Goal: Transaction & Acquisition: Purchase product/service

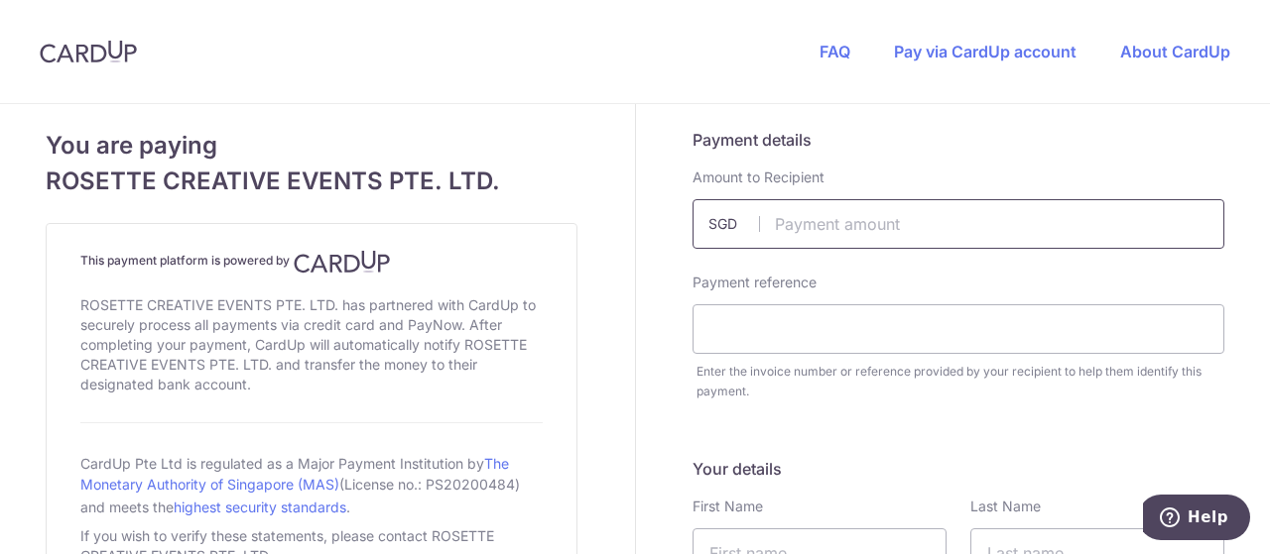
click at [863, 233] on input "text" at bounding box center [958, 224] width 532 height 50
type input "4619.00"
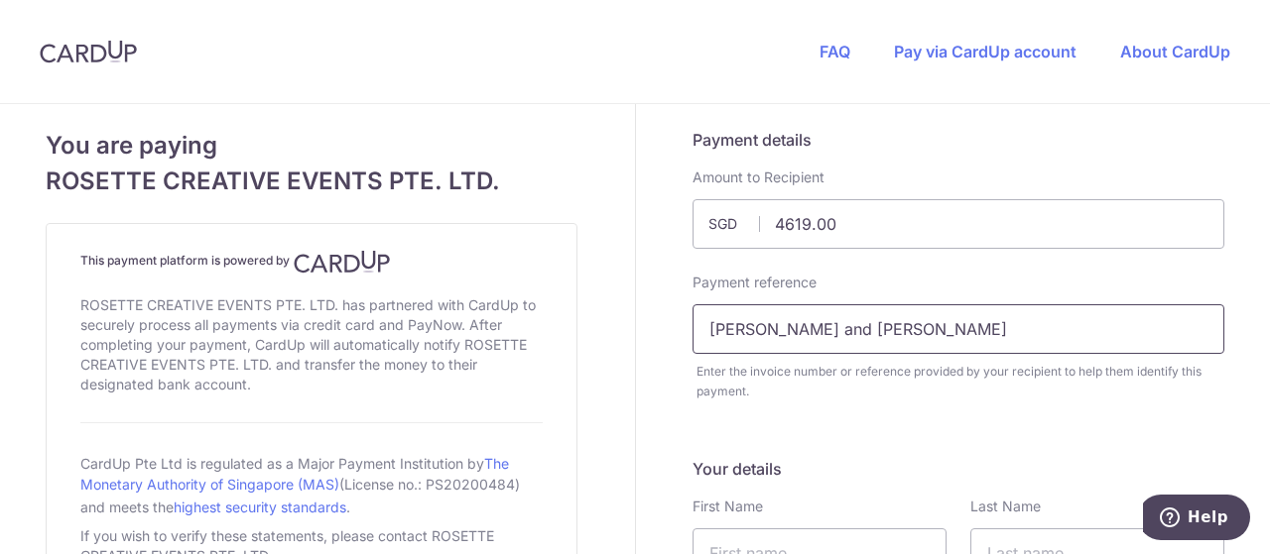
type input "[PERSON_NAME] and [PERSON_NAME]"
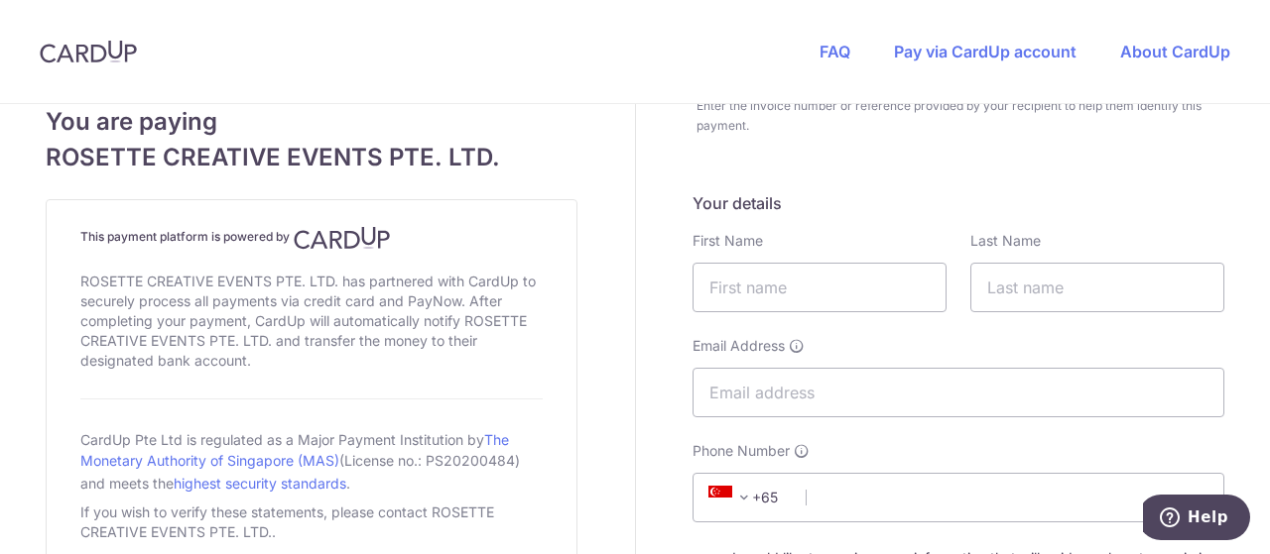
scroll to position [298, 0]
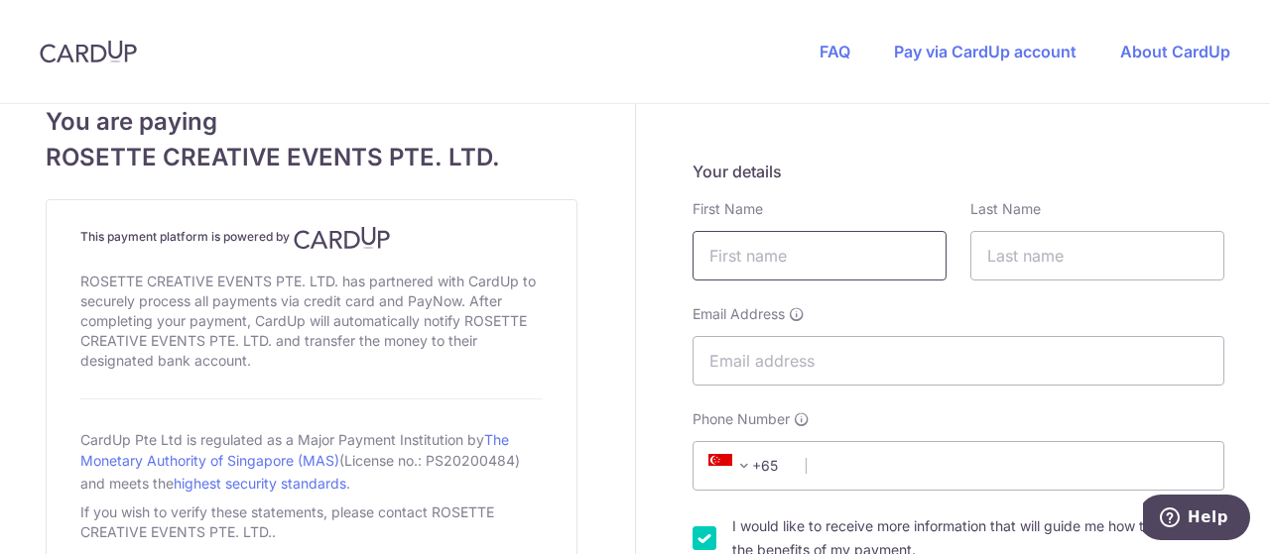
click at [708, 239] on input "text" at bounding box center [819, 256] width 254 height 50
type input "Jordain"
type input "Tay"
type input "[EMAIL_ADDRESS][DOMAIN_NAME]"
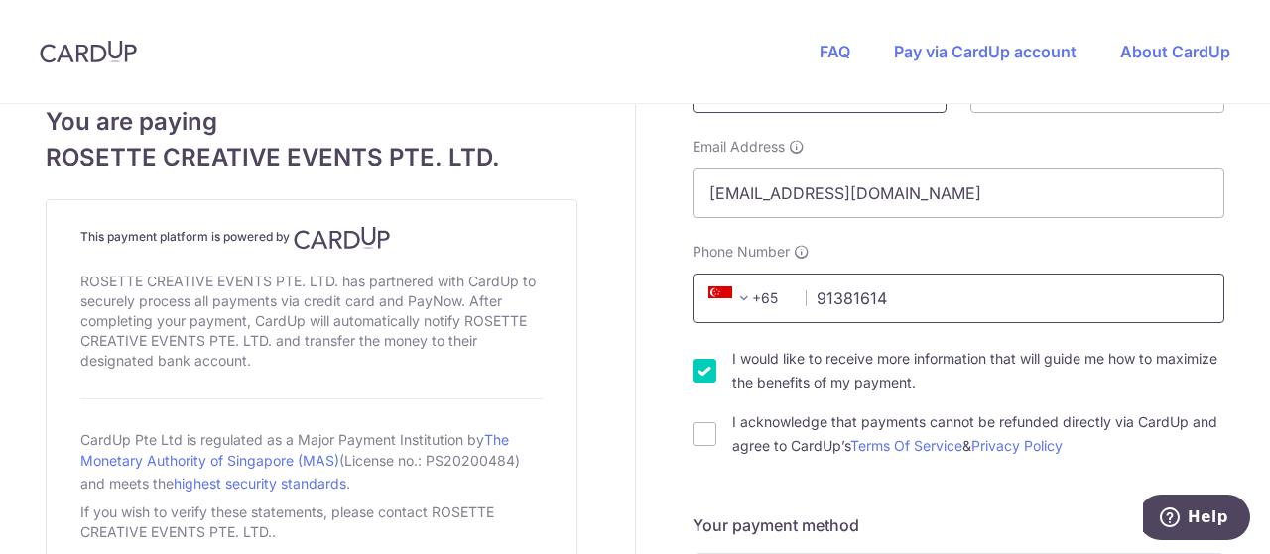
scroll to position [496, 0]
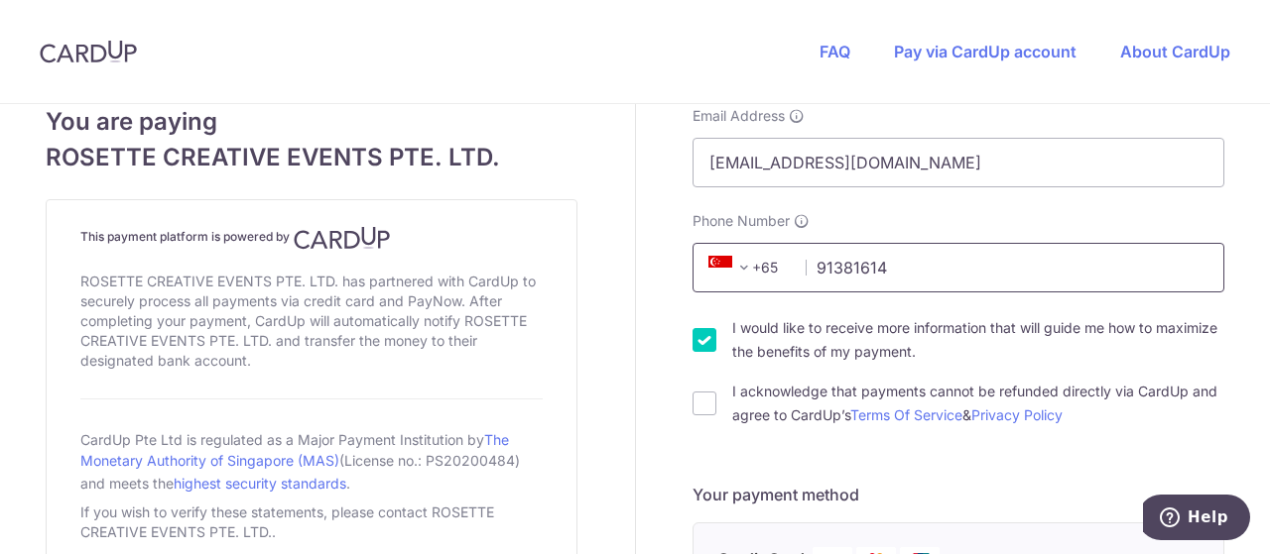
type input "91381614"
click at [700, 345] on input "I would like to receive more information that will guide me how to maximize the…" at bounding box center [704, 340] width 24 height 24
checkbox input "false"
click at [692, 374] on div "I would like to receive more information that will guide me how to maximize the…" at bounding box center [958, 371] width 532 height 111
click at [692, 401] on input "I acknowledge that payments cannot be refunded directly via CardUp and agree to…" at bounding box center [704, 404] width 24 height 24
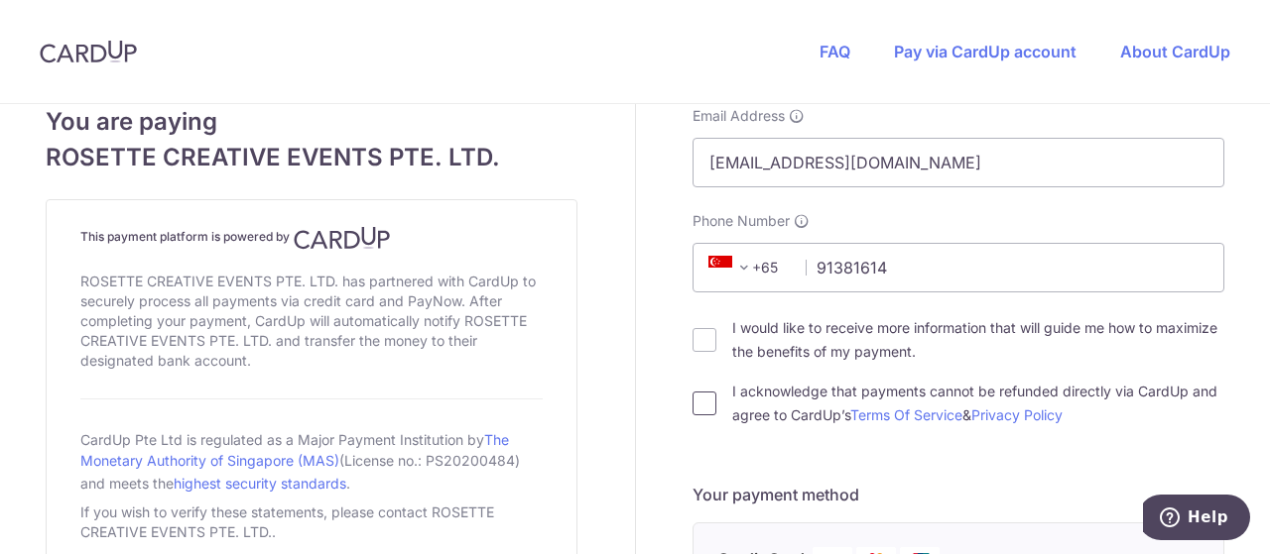
checkbox input "true"
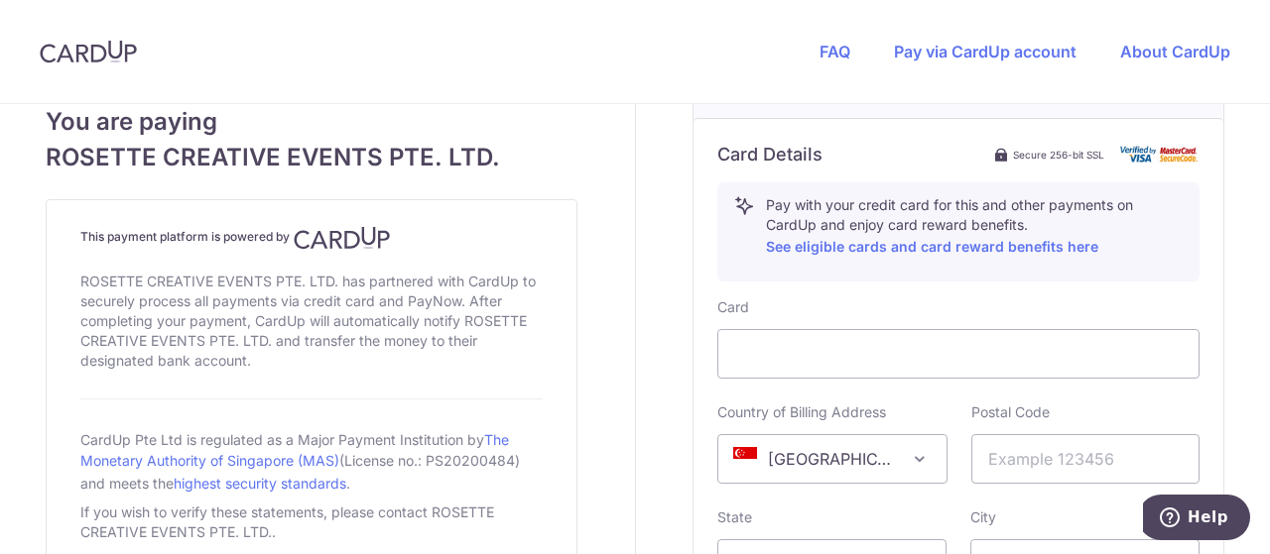
scroll to position [1091, 0]
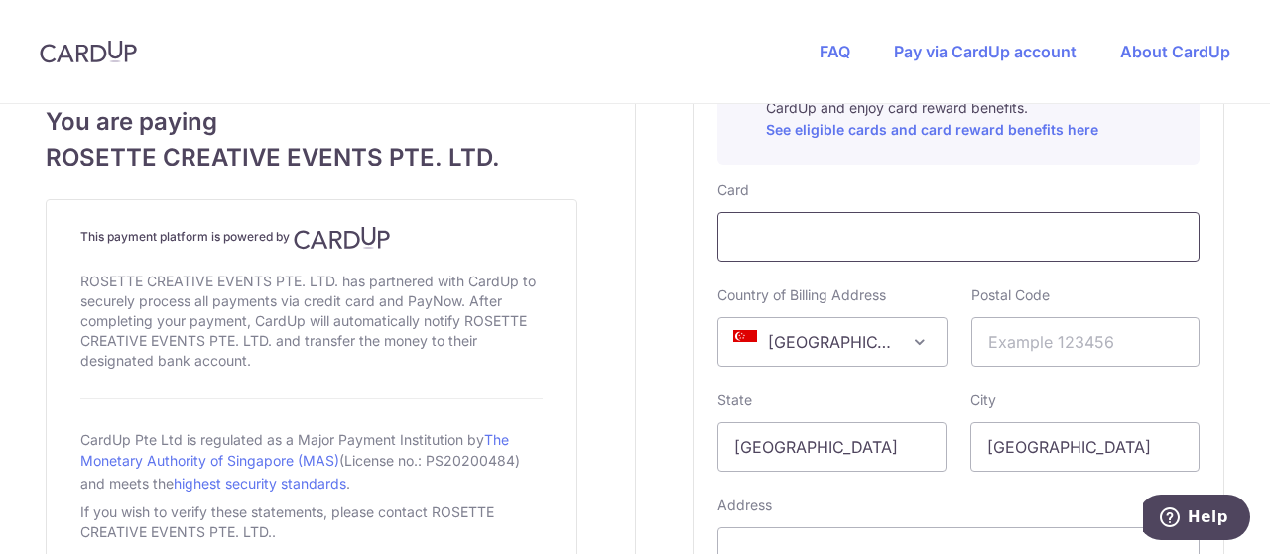
click at [877, 219] on div at bounding box center [958, 237] width 482 height 50
click at [890, 259] on div at bounding box center [958, 237] width 482 height 50
click at [973, 252] on div at bounding box center [958, 237] width 482 height 50
click at [1029, 340] on input "text" at bounding box center [1085, 342] width 229 height 50
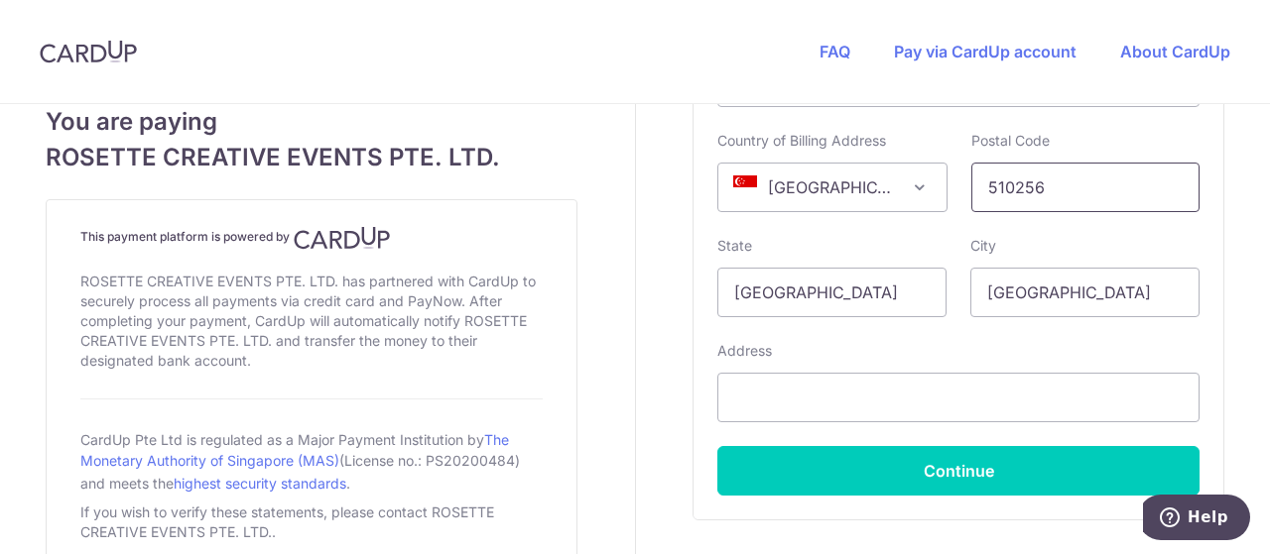
scroll to position [1289, 0]
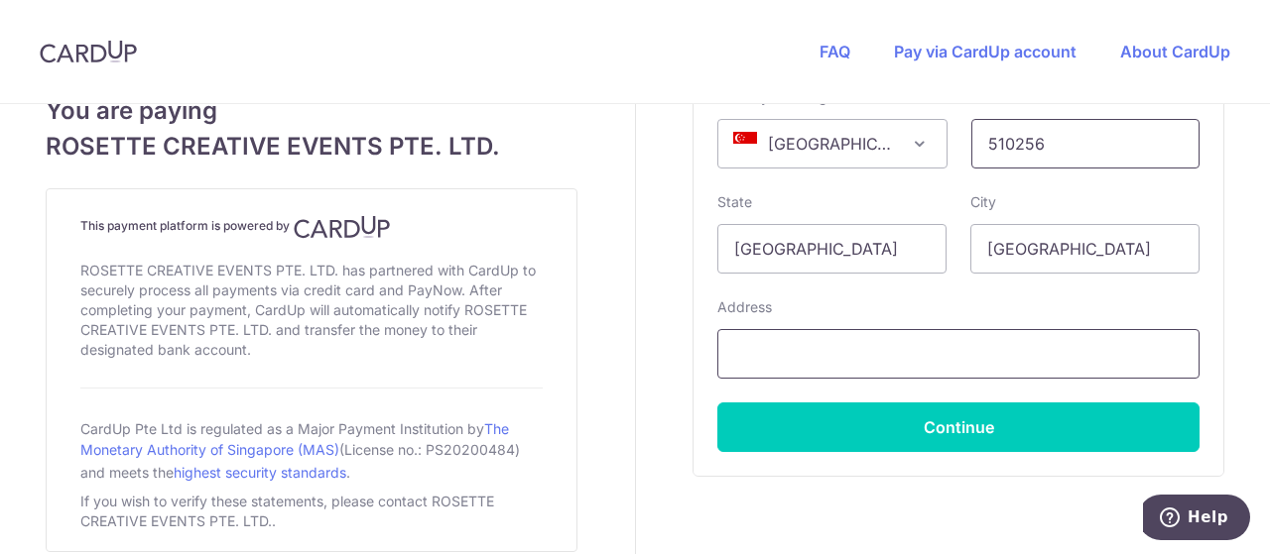
type input "510256"
click at [799, 354] on input "text" at bounding box center [958, 354] width 482 height 50
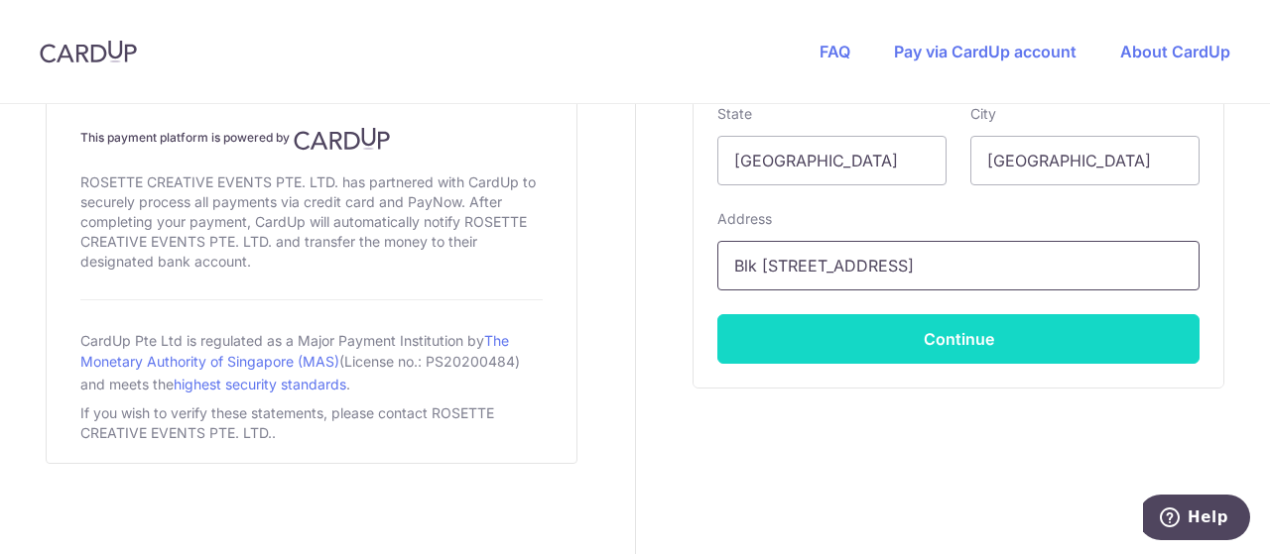
type input "Blk [STREET_ADDRESS]"
click at [838, 322] on button "Continue" at bounding box center [958, 339] width 482 height 50
type input "**** 3638"
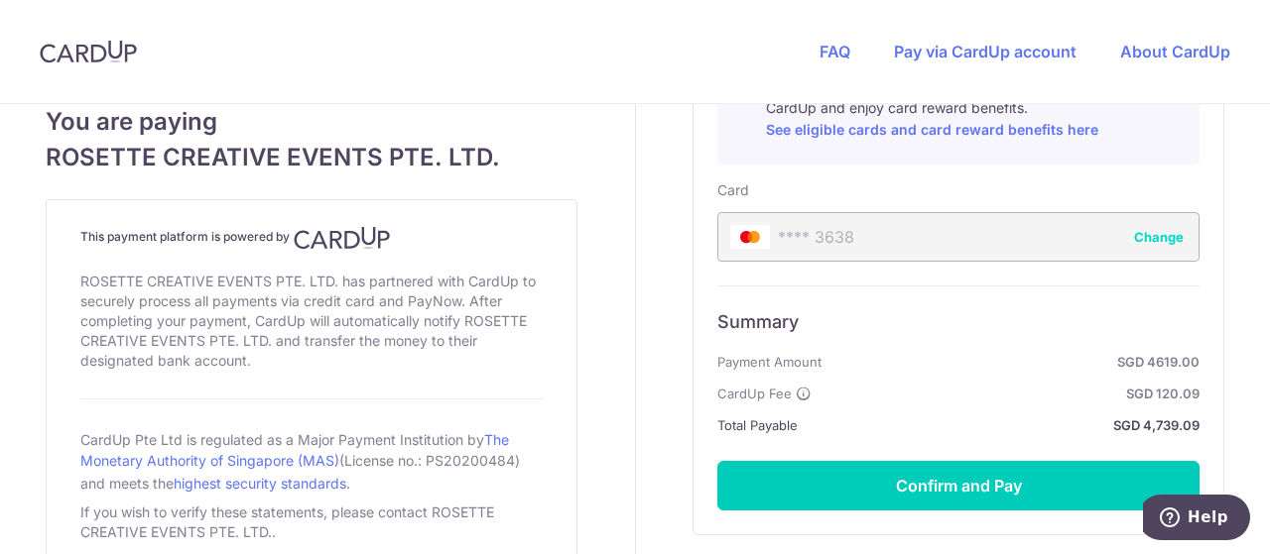
scroll to position [1190, 0]
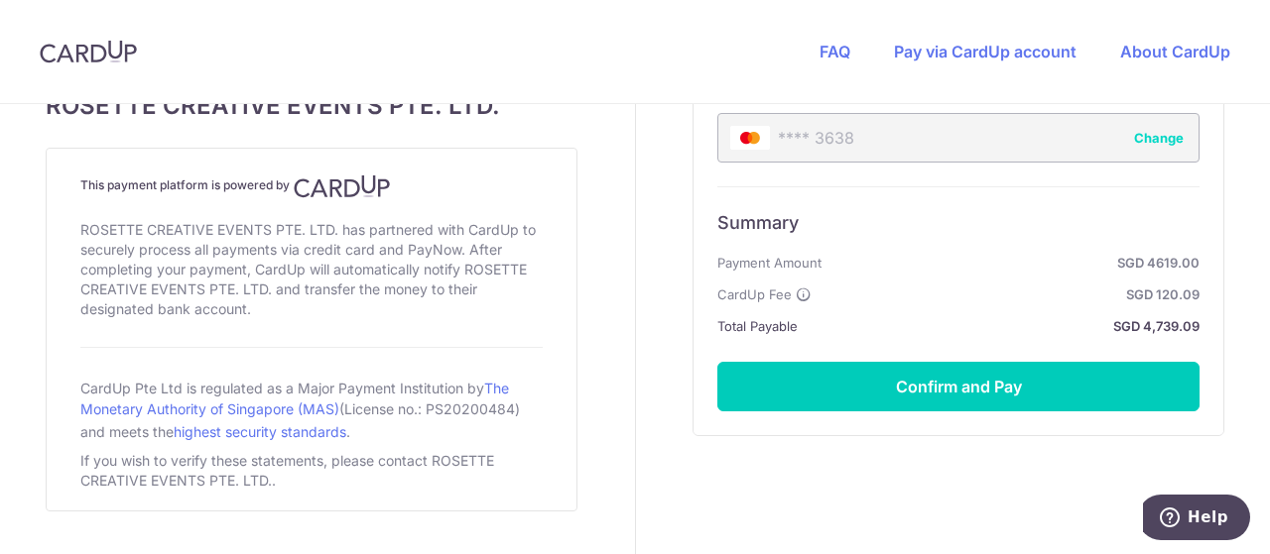
click at [720, 287] on span "CardUp Fee" at bounding box center [754, 295] width 74 height 24
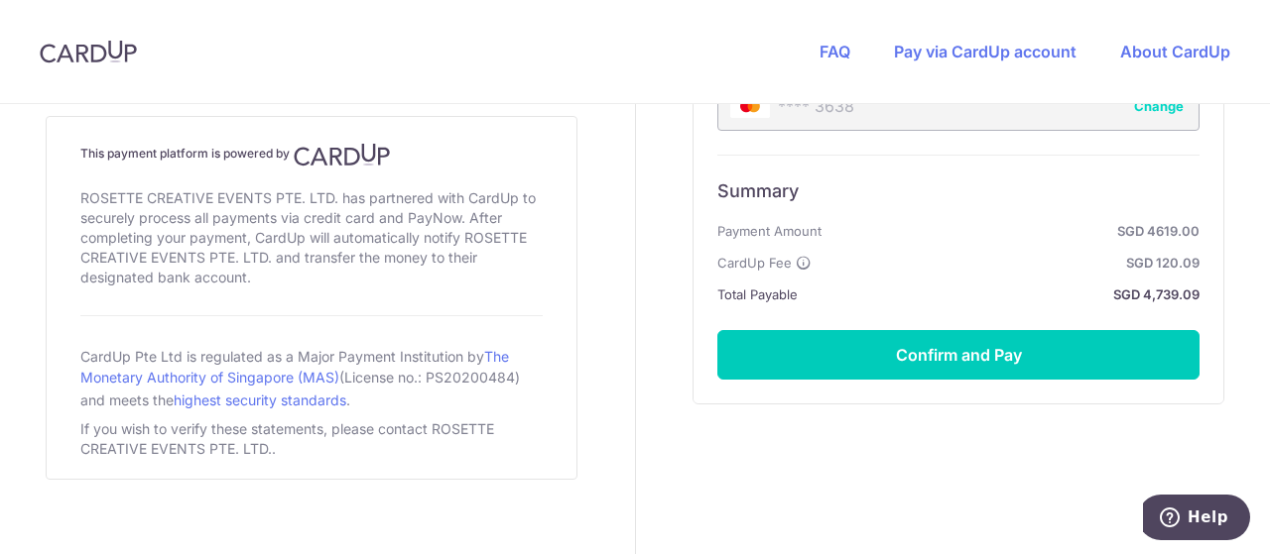
scroll to position [1237, 0]
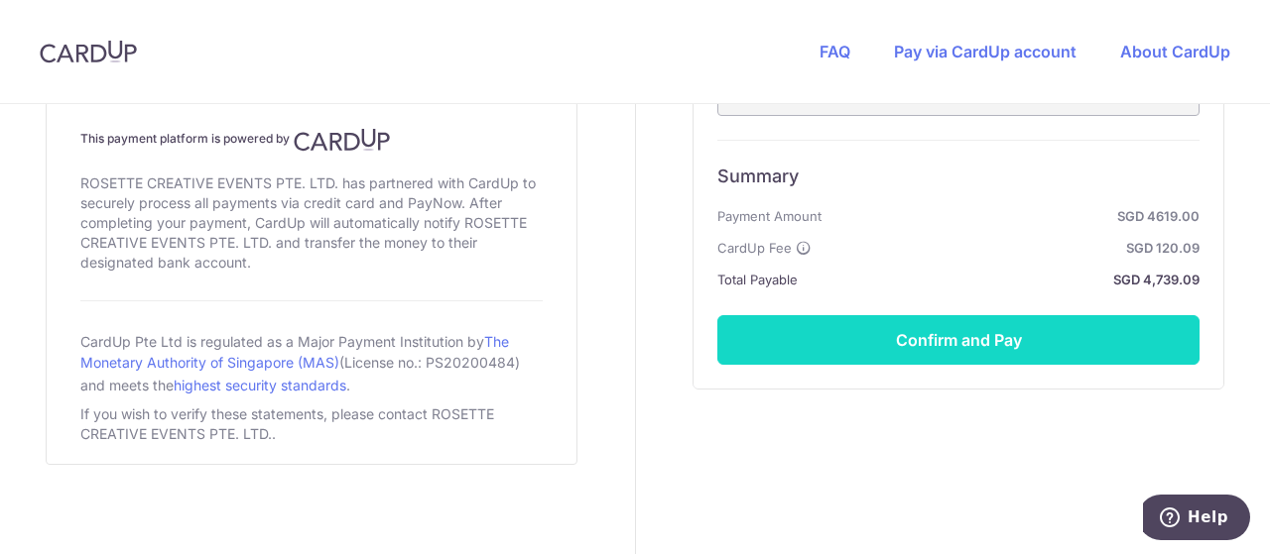
click at [778, 332] on button "Confirm and Pay" at bounding box center [958, 340] width 482 height 50
